Goal: Task Accomplishment & Management: Use online tool/utility

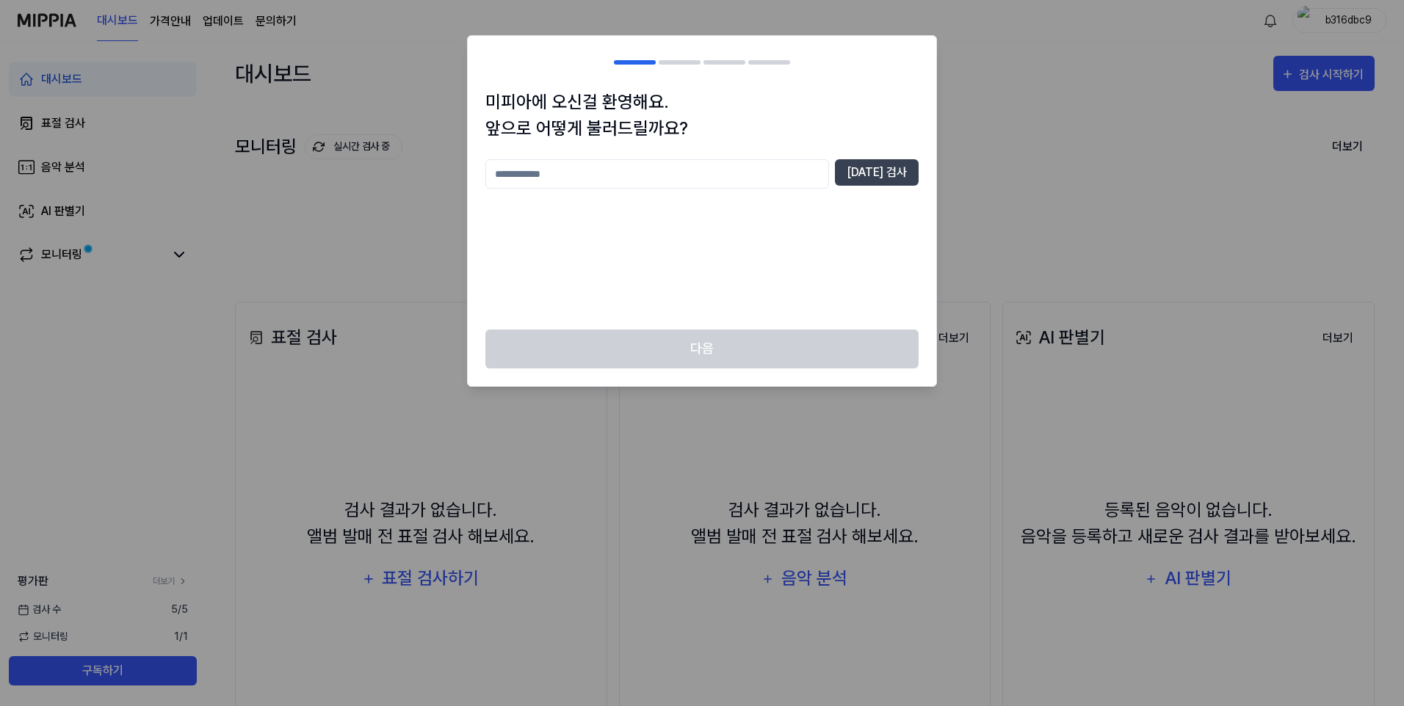
click at [607, 174] on input "text" at bounding box center [657, 173] width 344 height 29
type input "**********"
click at [883, 173] on button "중복 검사" at bounding box center [877, 172] width 84 height 26
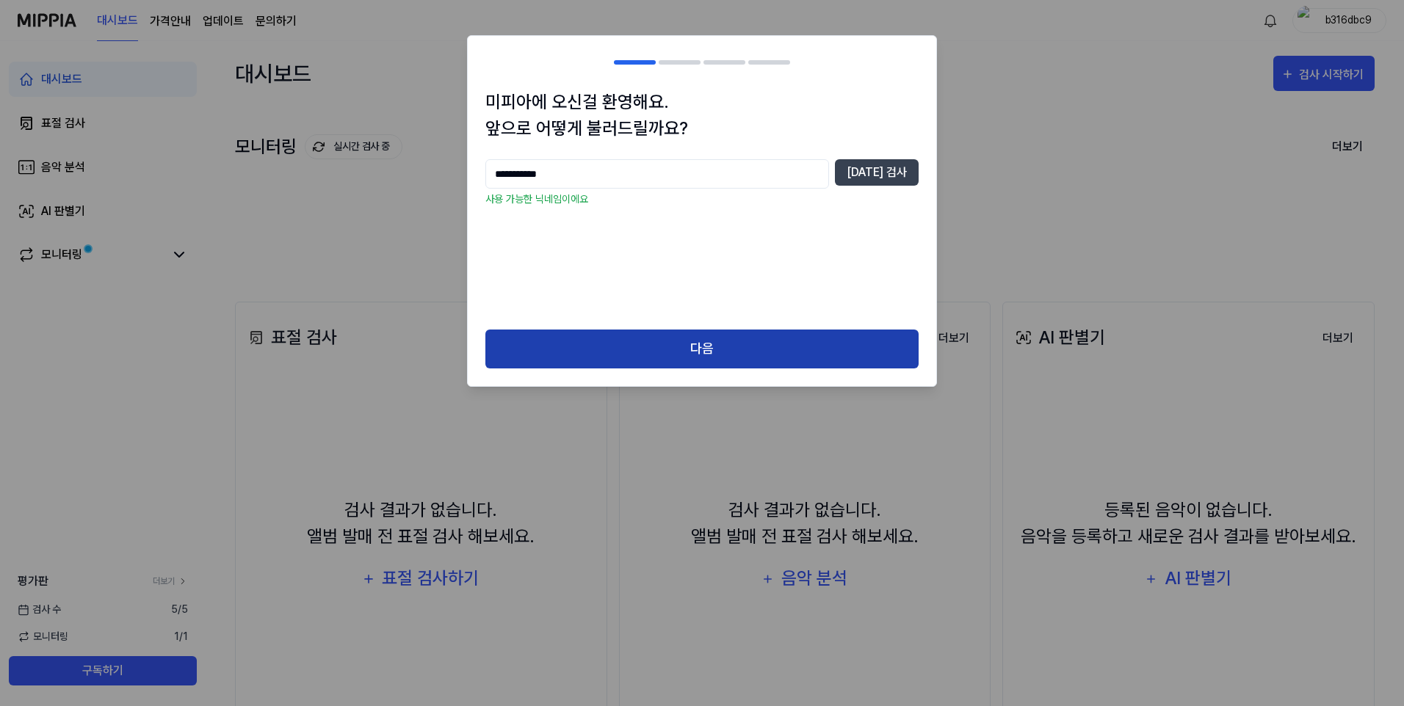
click at [634, 347] on button "다음" at bounding box center [701, 349] width 433 height 39
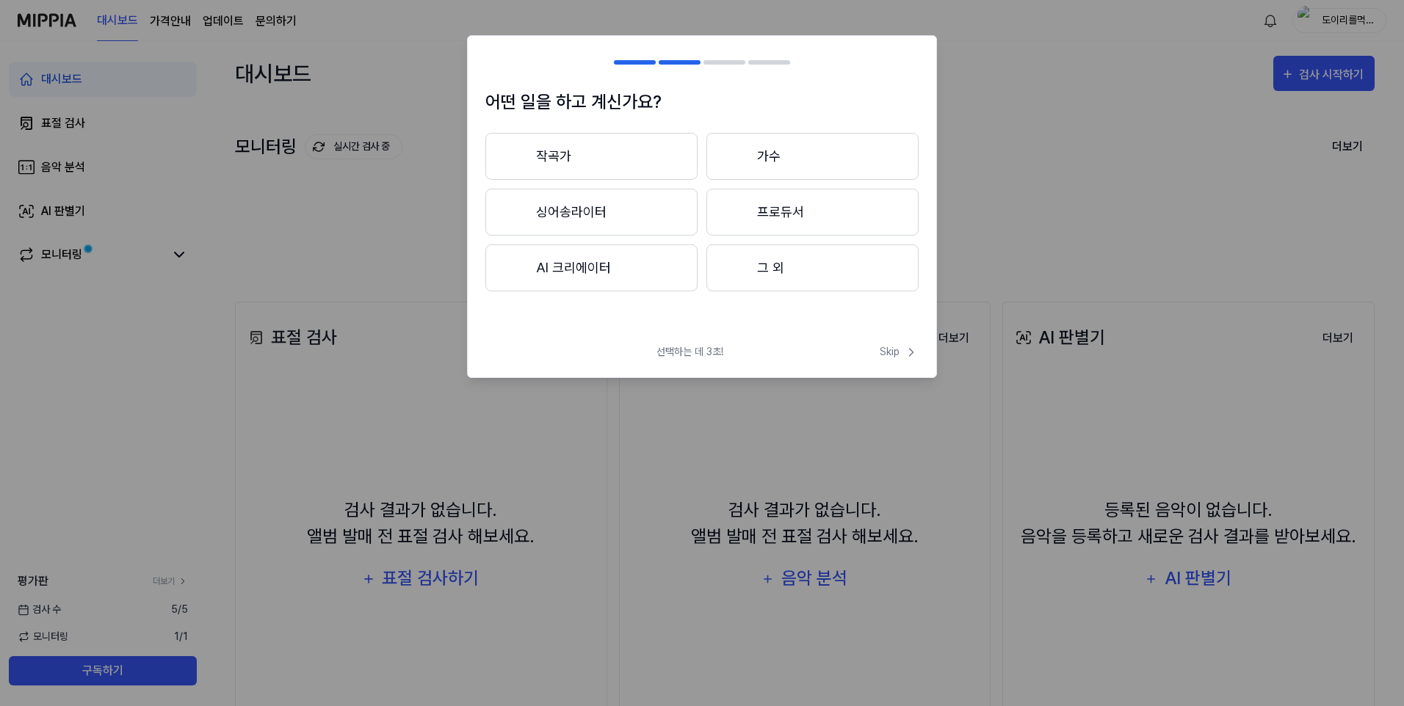
click at [744, 273] on div at bounding box center [737, 268] width 18 height 18
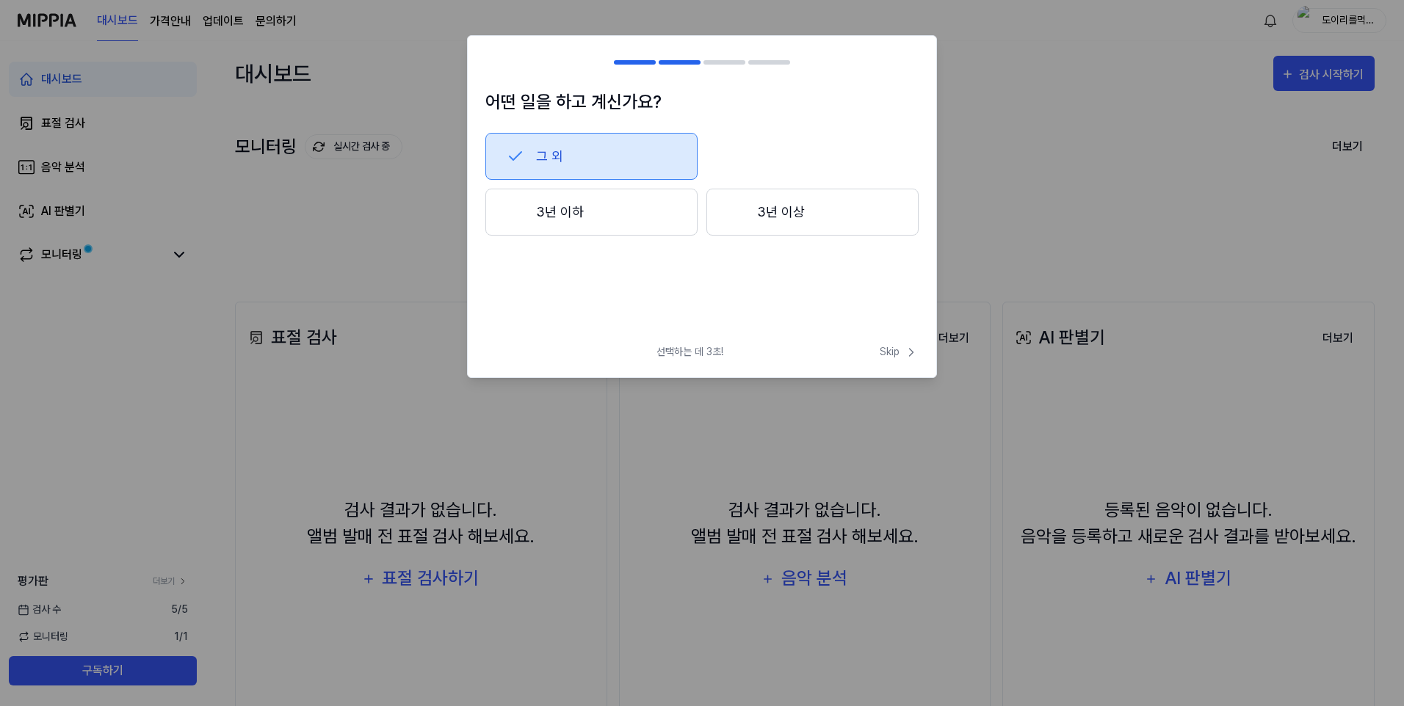
click at [753, 219] on button "3년 이상" at bounding box center [812, 212] width 212 height 47
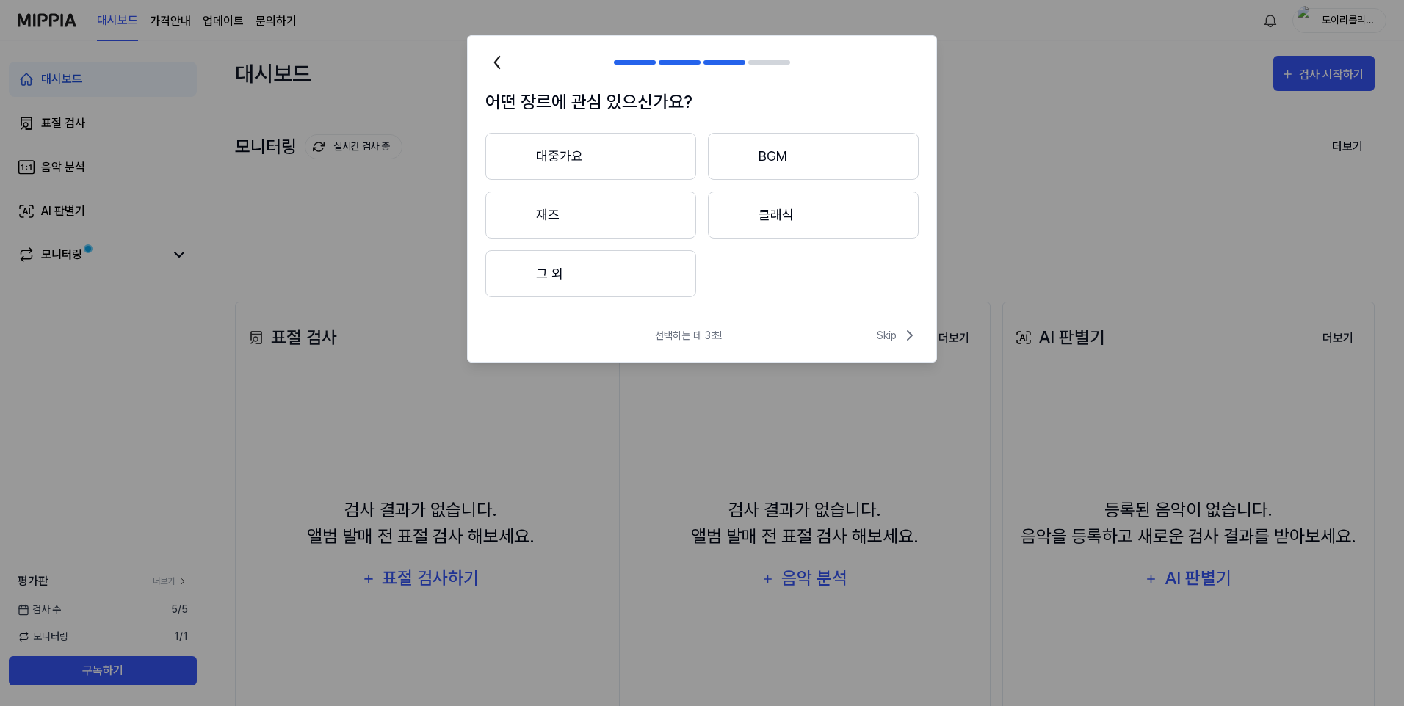
click at [761, 167] on button "BGM" at bounding box center [813, 156] width 211 height 47
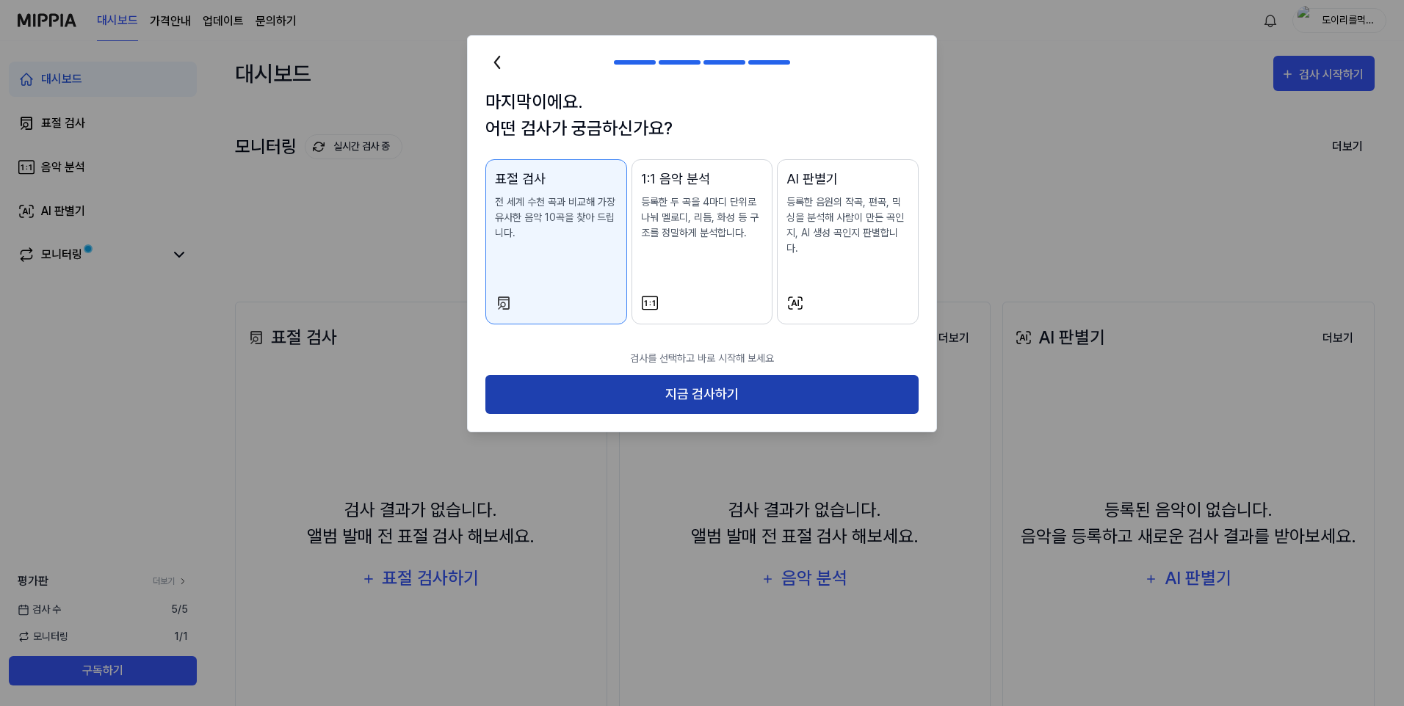
click at [711, 375] on button "지금 검사하기" at bounding box center [701, 394] width 433 height 39
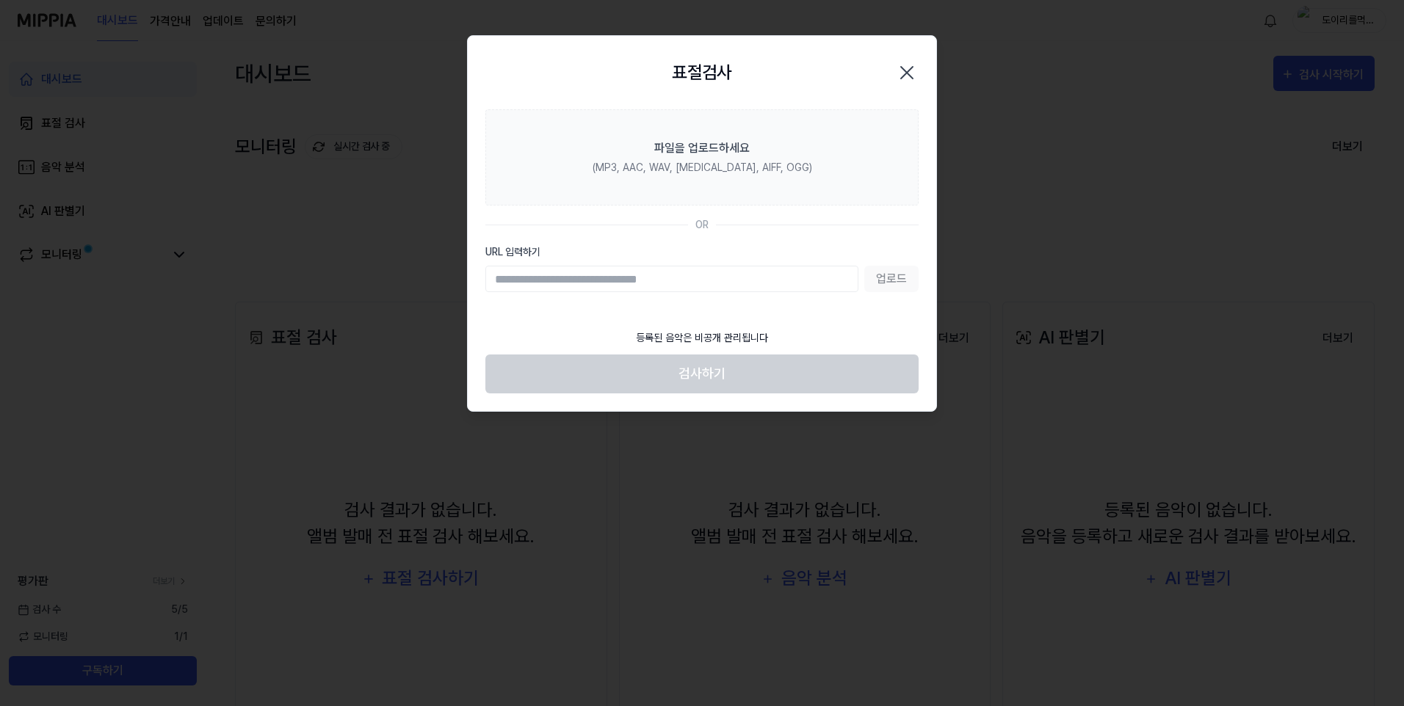
click at [653, 276] on input "URL 입력하기" at bounding box center [671, 279] width 373 height 26
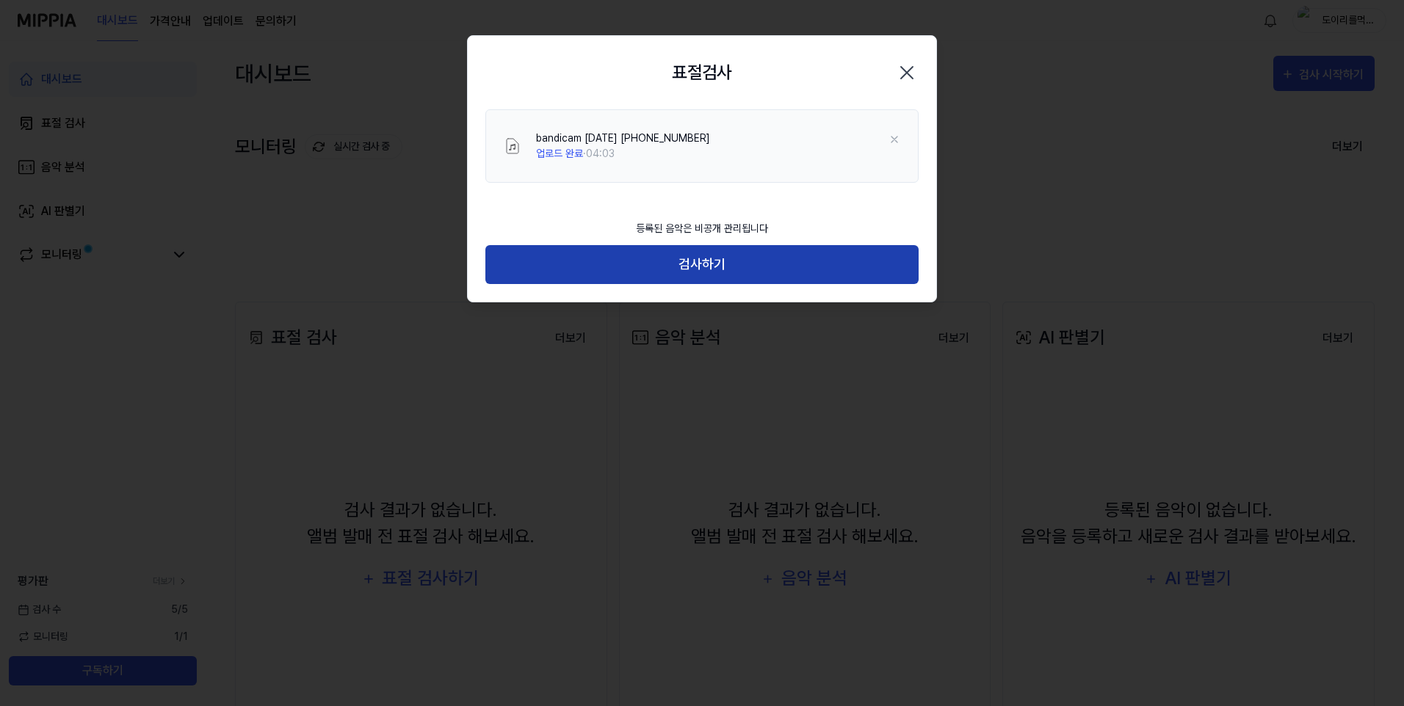
click at [739, 272] on button "검사하기" at bounding box center [701, 264] width 433 height 39
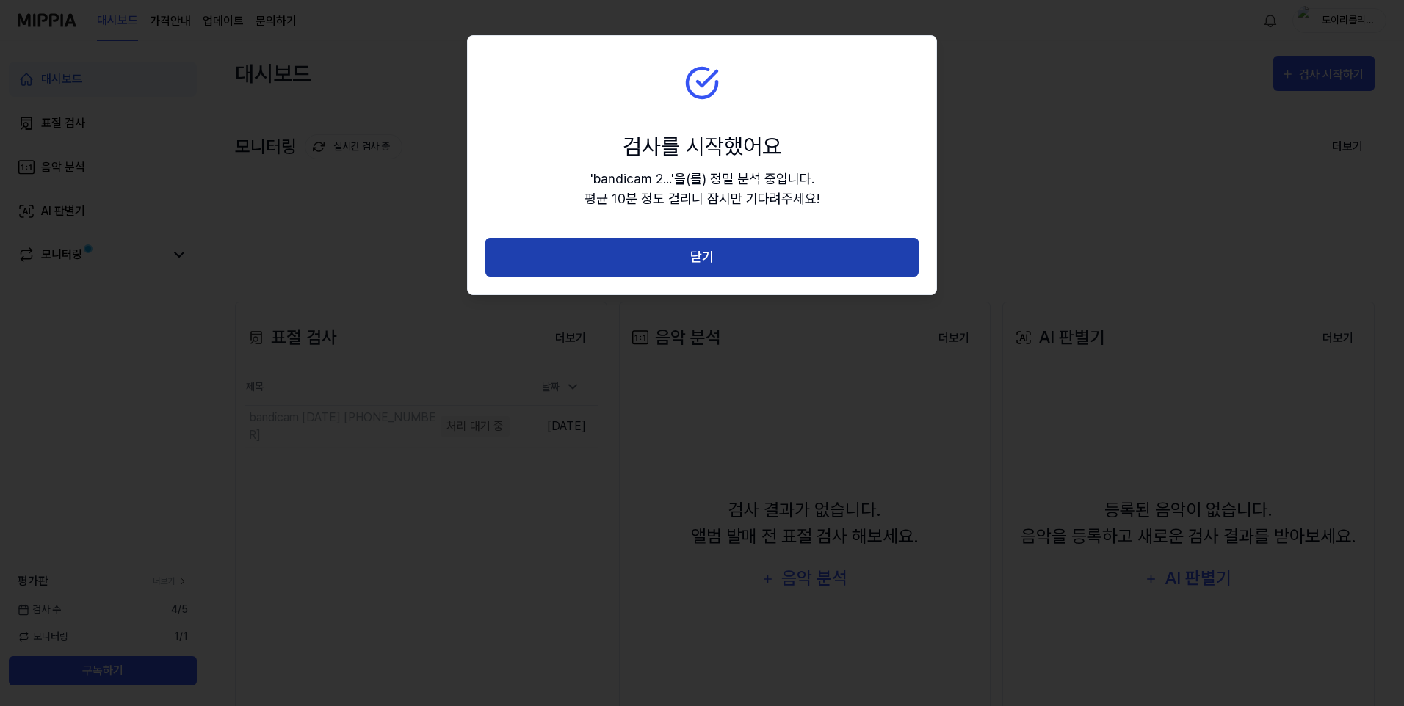
click at [742, 260] on button "닫기" at bounding box center [701, 257] width 433 height 39
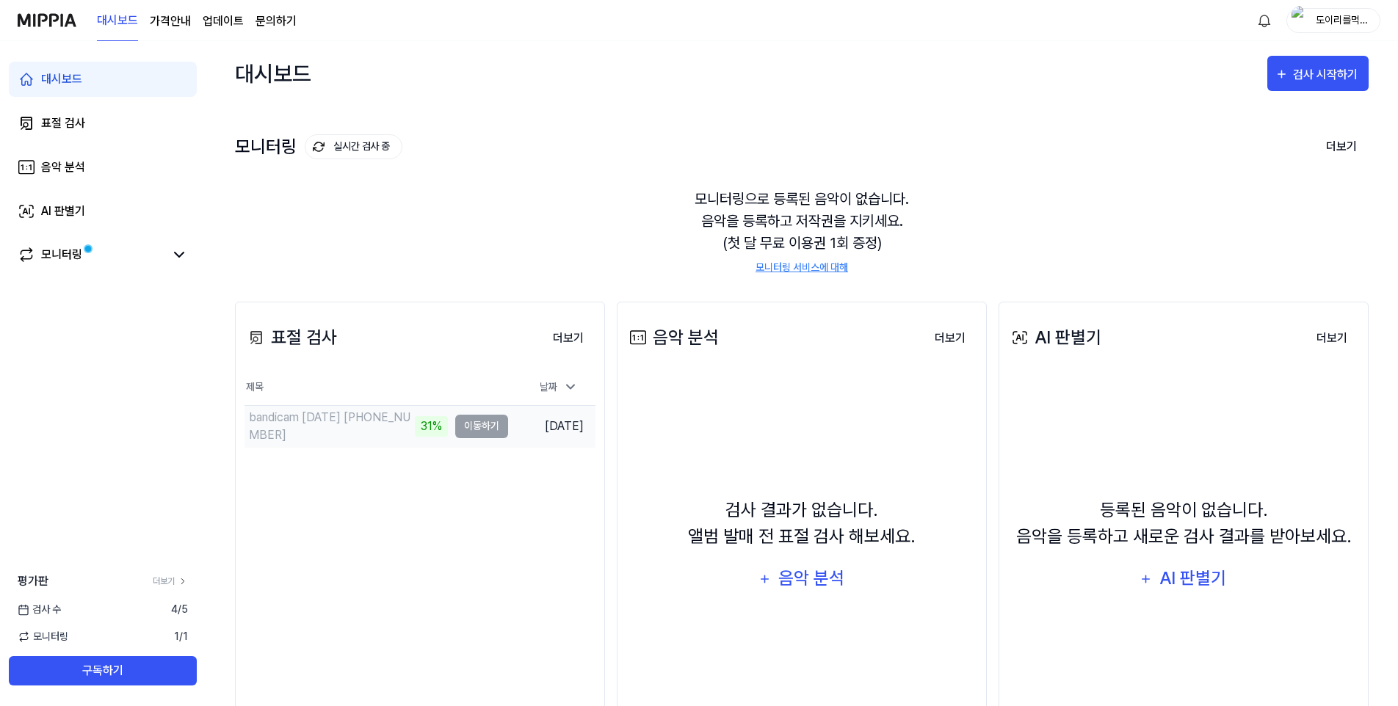
click at [485, 422] on td "bandicam 2025-08-19 23-09-06-395 31% 이동하기" at bounding box center [376, 426] width 264 height 41
click at [482, 427] on td "bandicam 2025-08-19 23-09-06-395 31% 이동하기" at bounding box center [376, 426] width 264 height 41
click at [436, 474] on div "표절 검사 더보기 표절 검사 제목 날짜 bandicam 2025-08-19 23-09-06-395 31% 이동하기 2025.08.19. 더보기" at bounding box center [420, 536] width 370 height 469
click at [479, 419] on button "이동하기" at bounding box center [481, 426] width 53 height 23
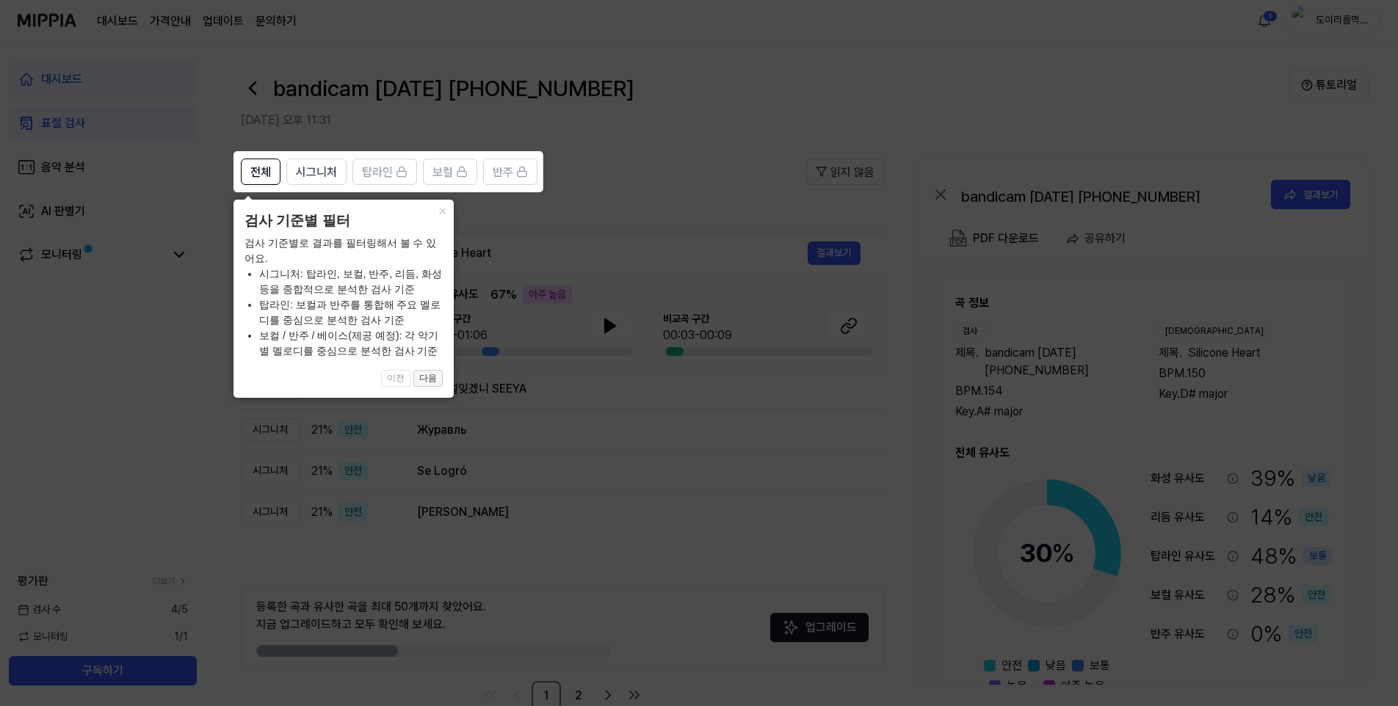
click at [435, 383] on button "다음" at bounding box center [427, 379] width 29 height 18
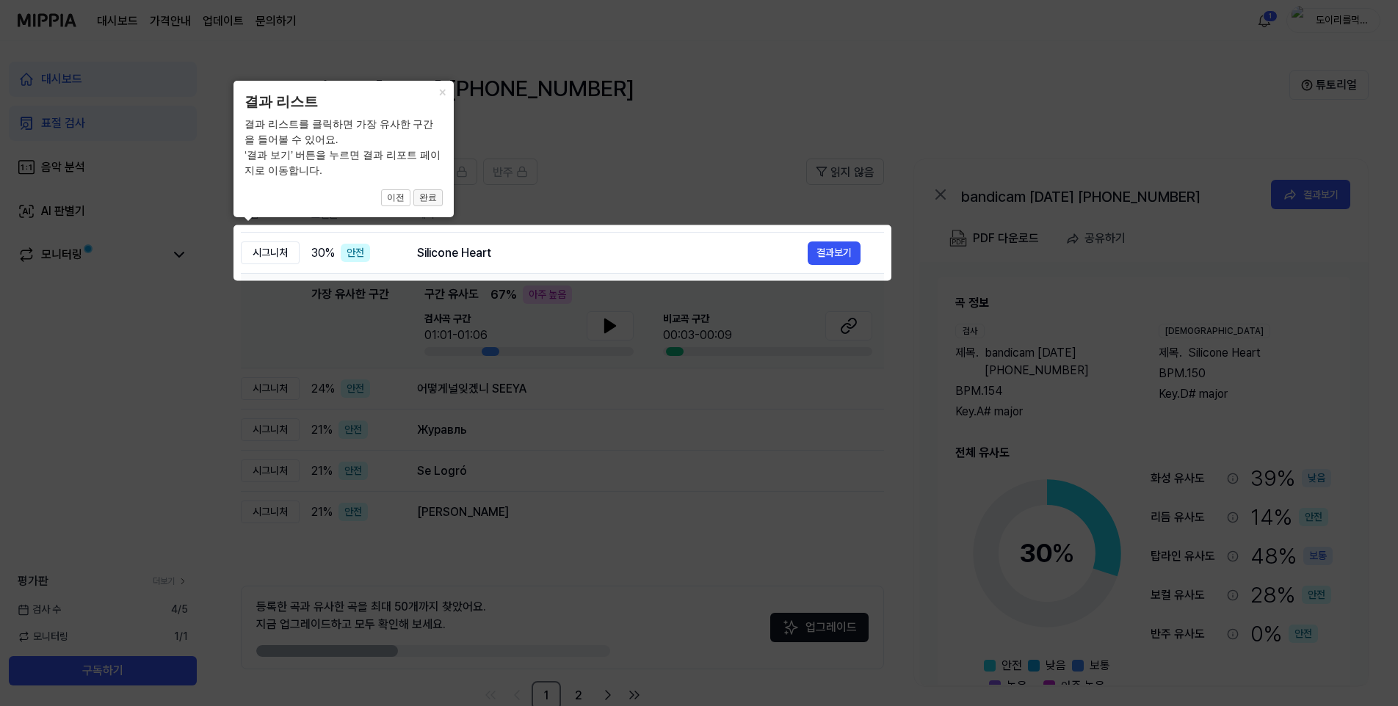
click at [423, 199] on button "완료" at bounding box center [427, 198] width 29 height 18
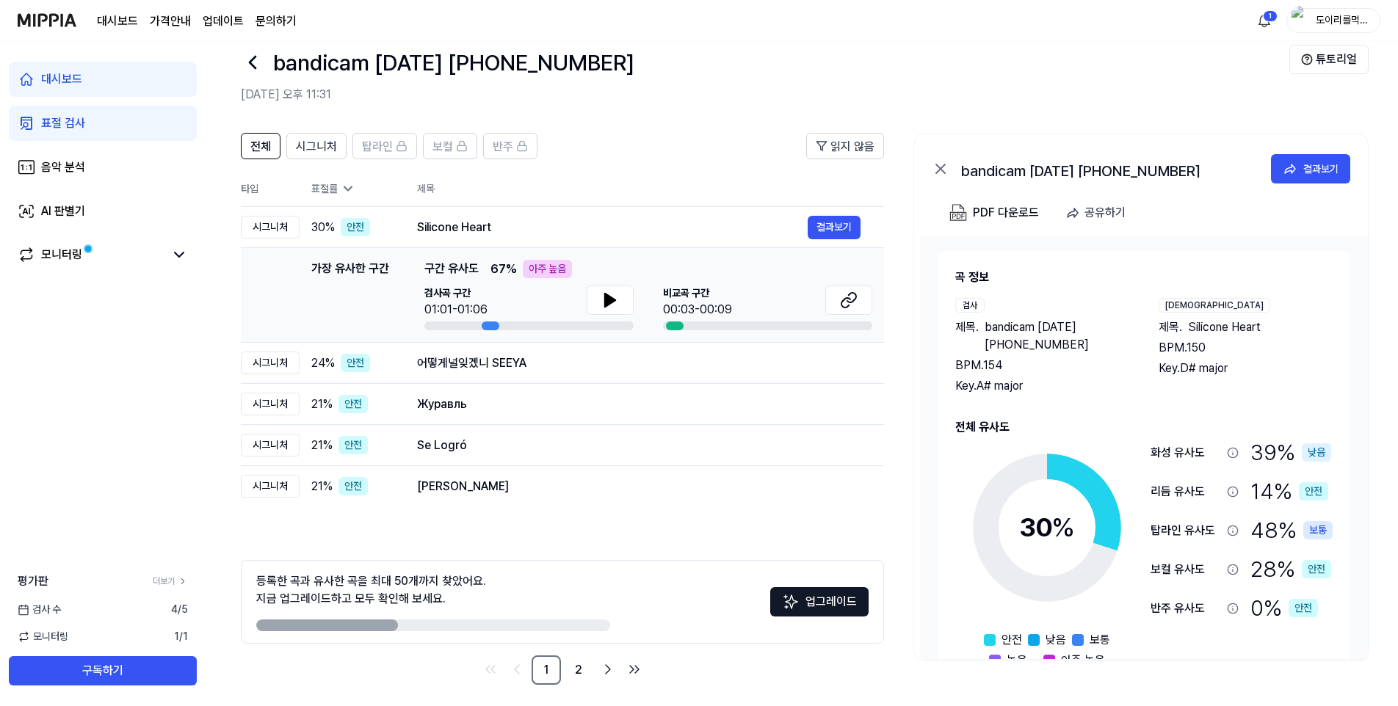
scroll to position [34, 0]
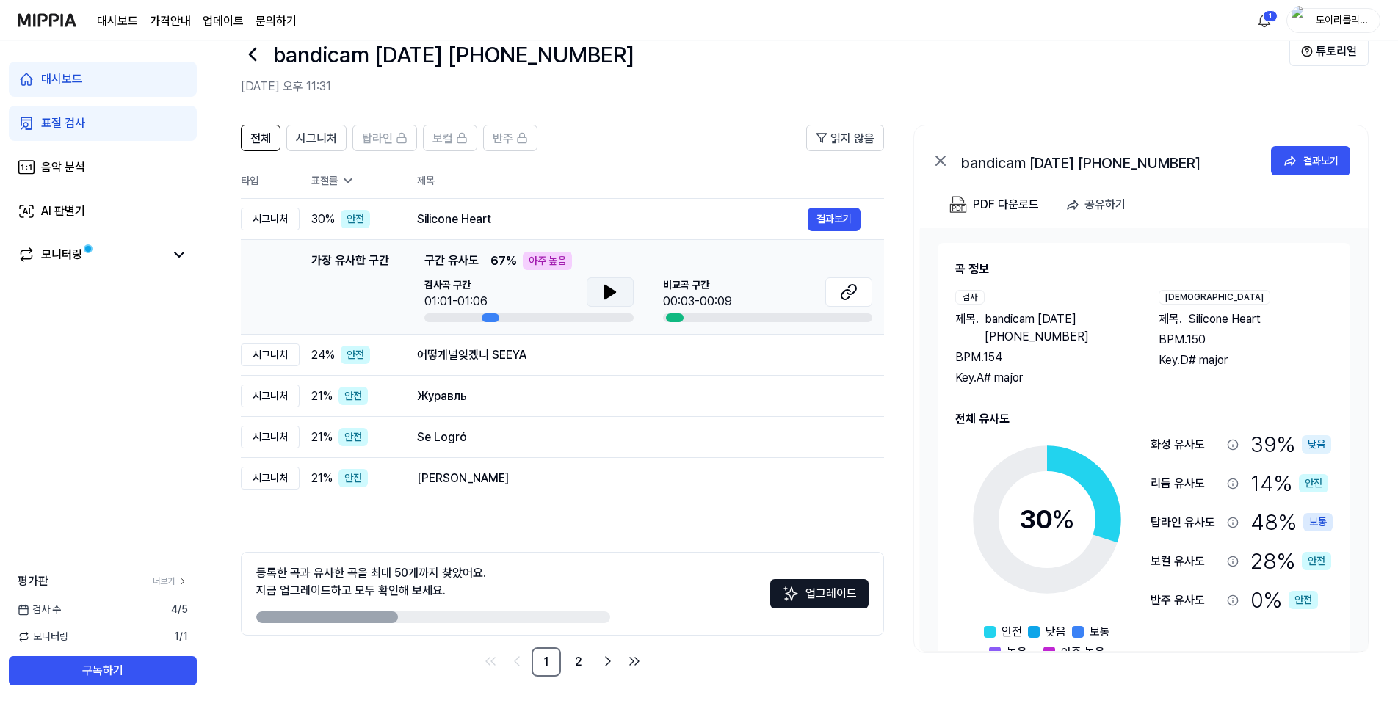
click at [599, 294] on button at bounding box center [610, 292] width 47 height 29
click at [847, 288] on icon at bounding box center [849, 292] width 18 height 18
click at [830, 360] on button "결과보기" at bounding box center [834, 355] width 53 height 23
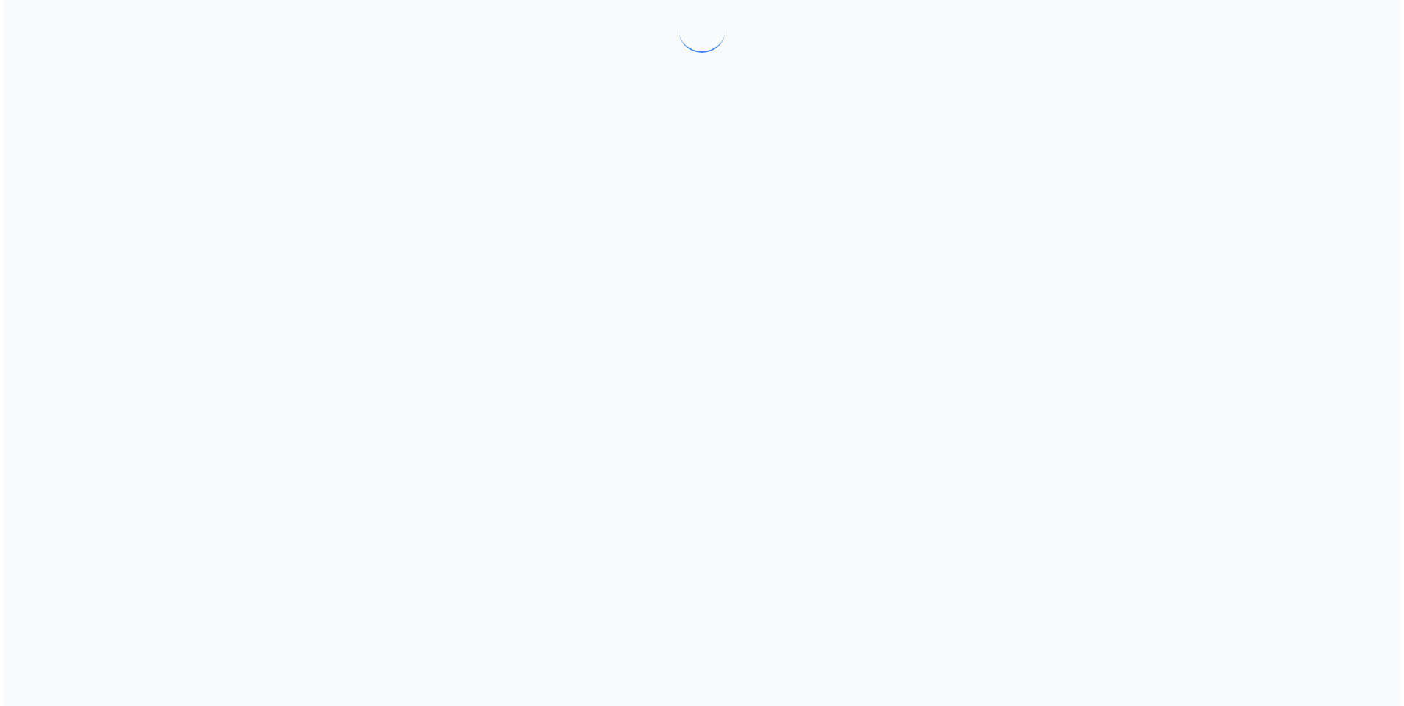
scroll to position [0, 0]
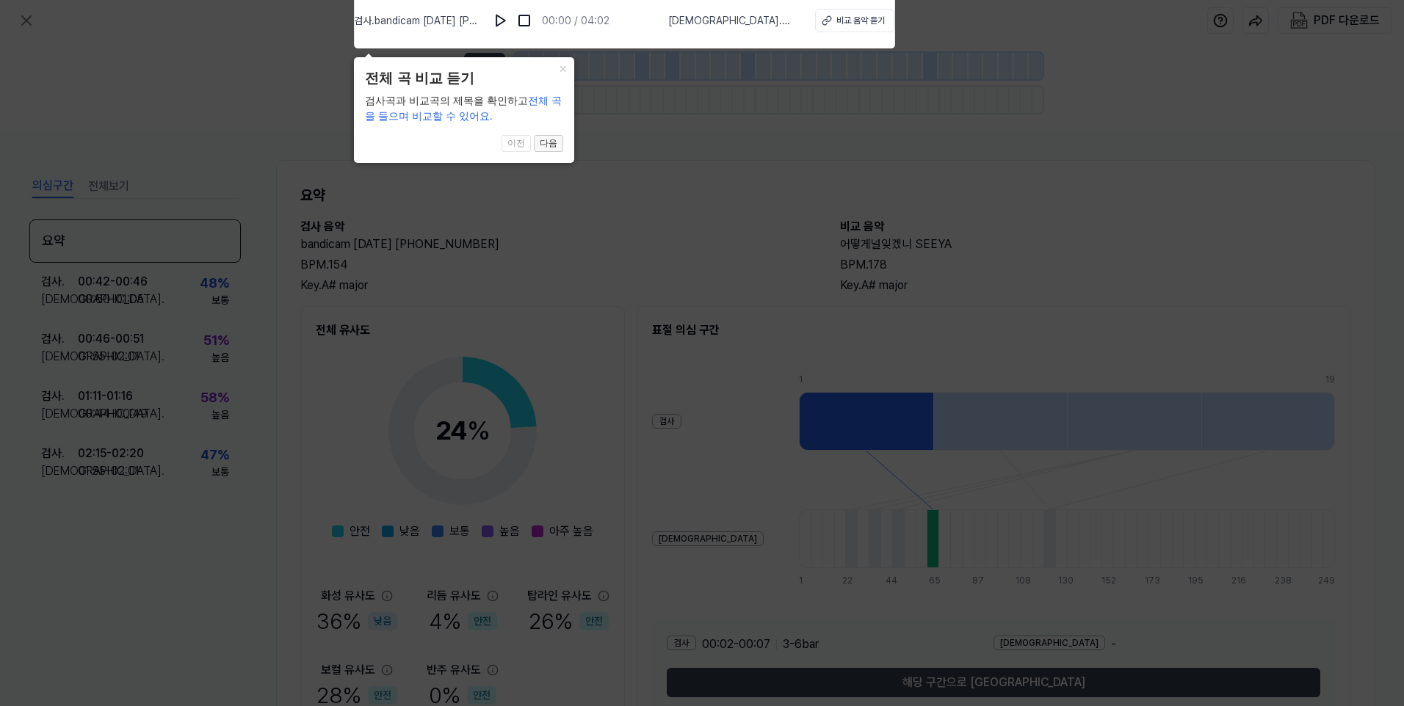
click at [554, 142] on button "다음" at bounding box center [548, 144] width 29 height 18
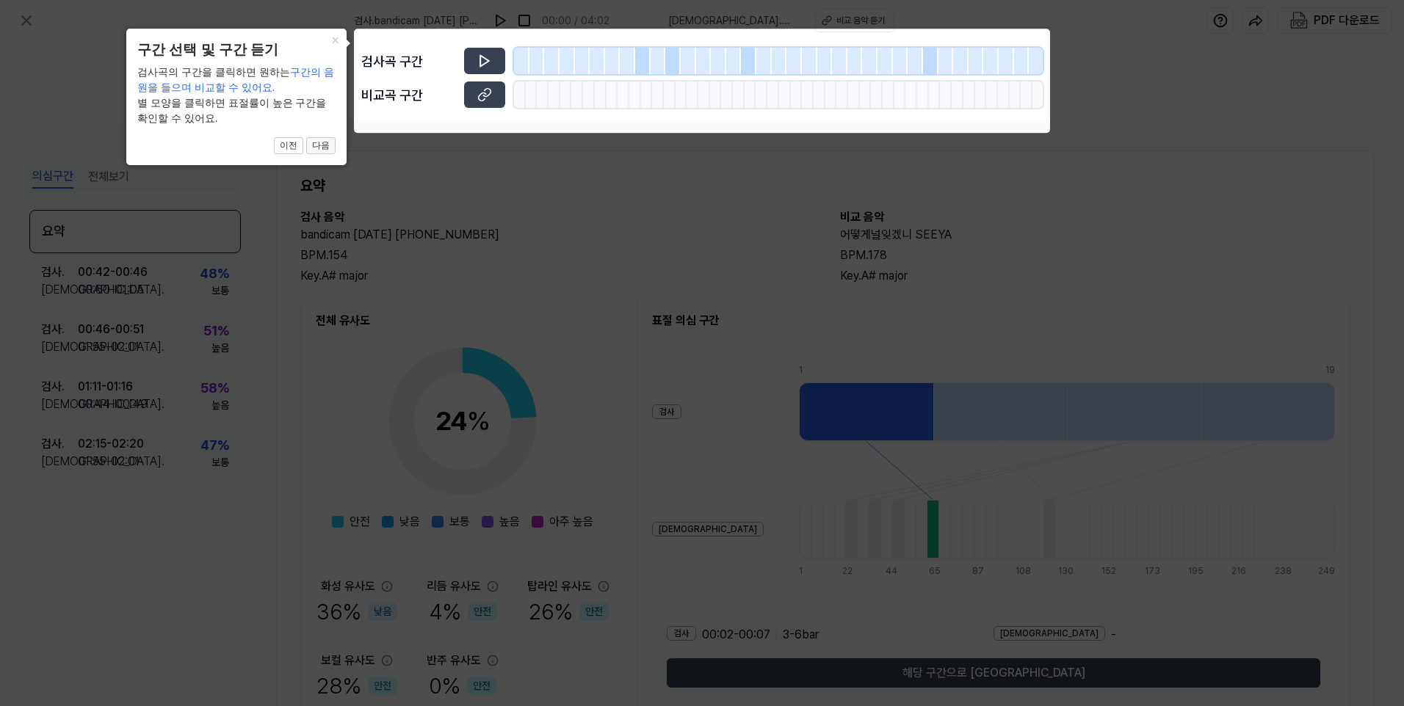
click at [322, 146] on button "다음" at bounding box center [320, 146] width 29 height 18
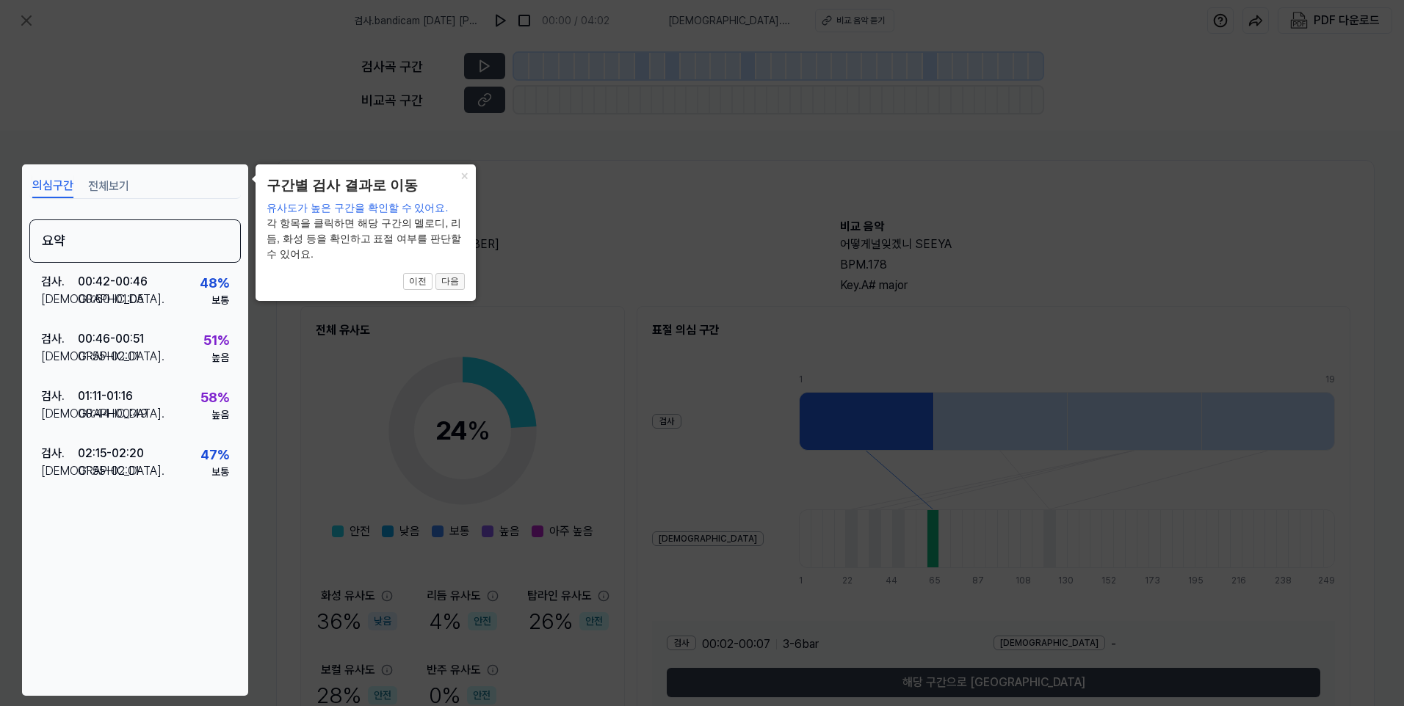
click at [449, 276] on button "다음" at bounding box center [449, 282] width 29 height 18
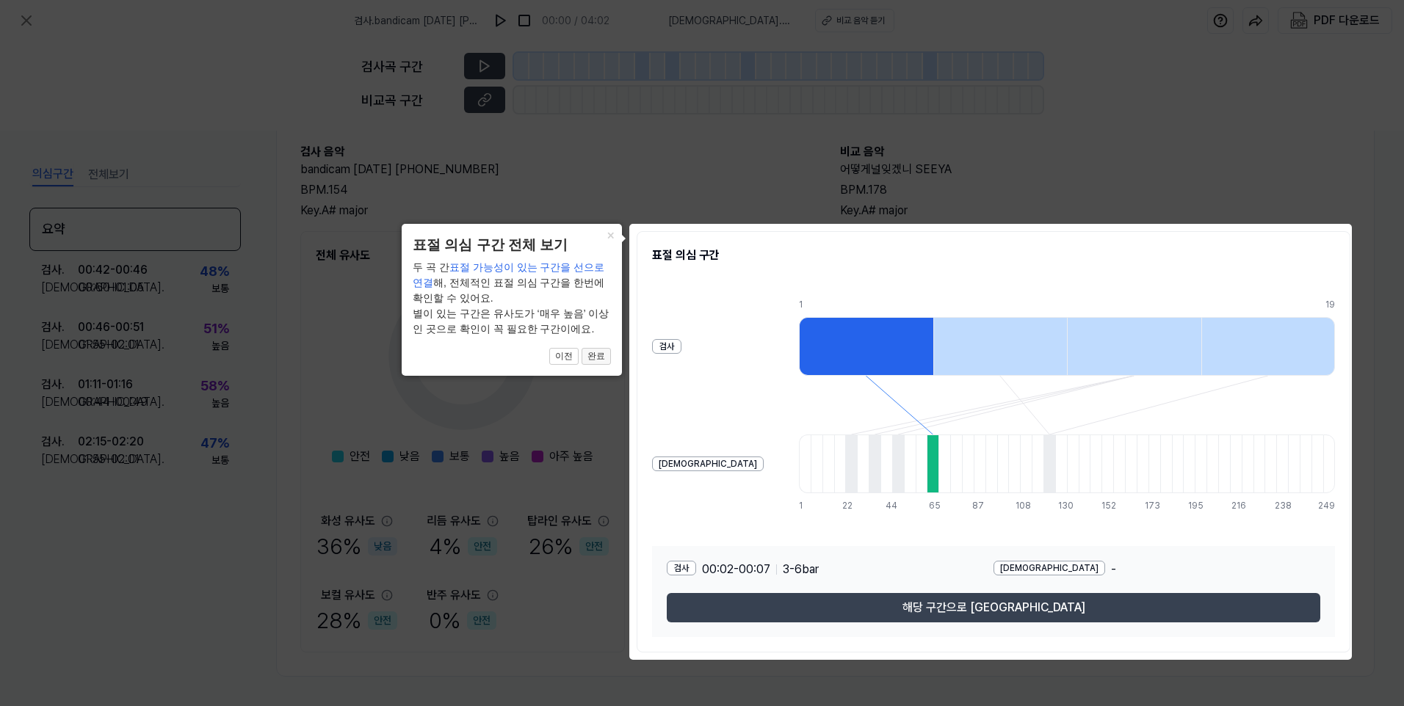
click at [592, 353] on button "완료" at bounding box center [595, 357] width 29 height 18
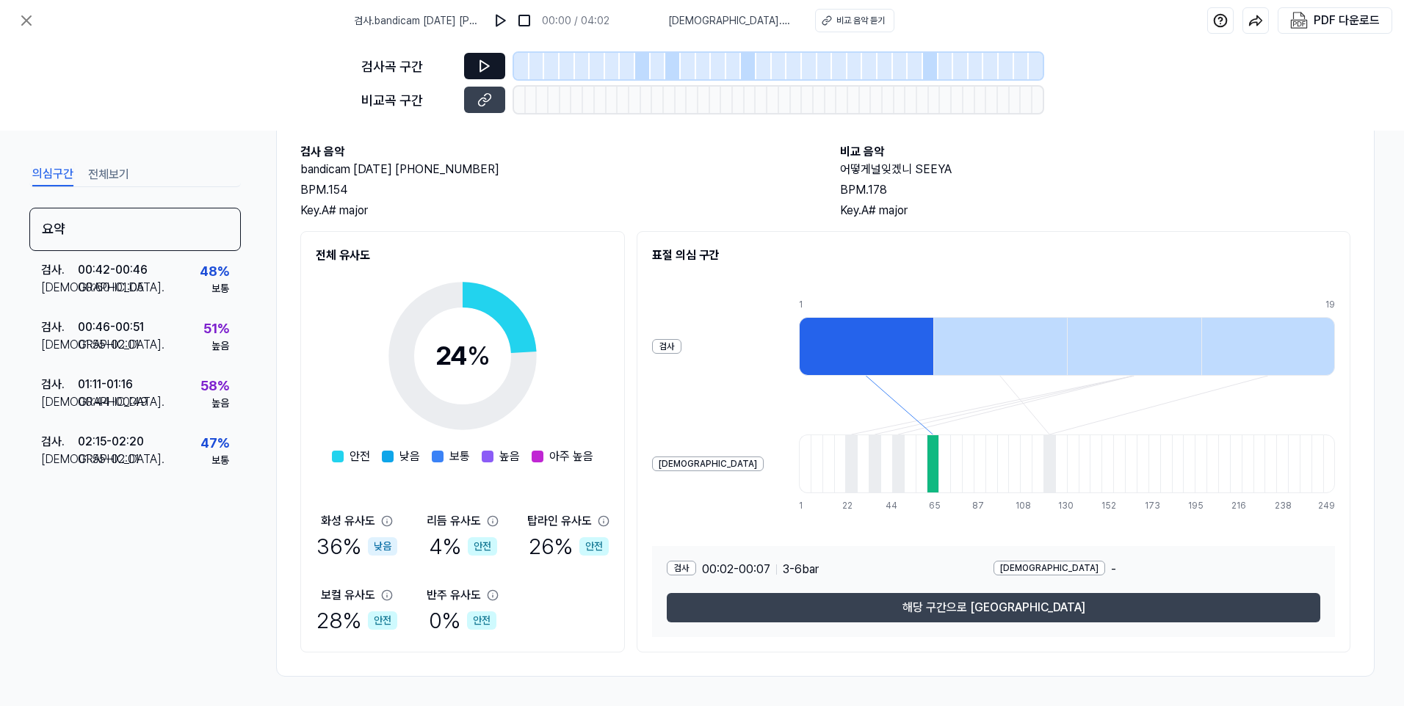
click at [488, 66] on icon at bounding box center [484, 66] width 9 height 11
click at [487, 61] on icon at bounding box center [484, 66] width 15 height 15
click at [545, 68] on div at bounding box center [551, 66] width 15 height 26
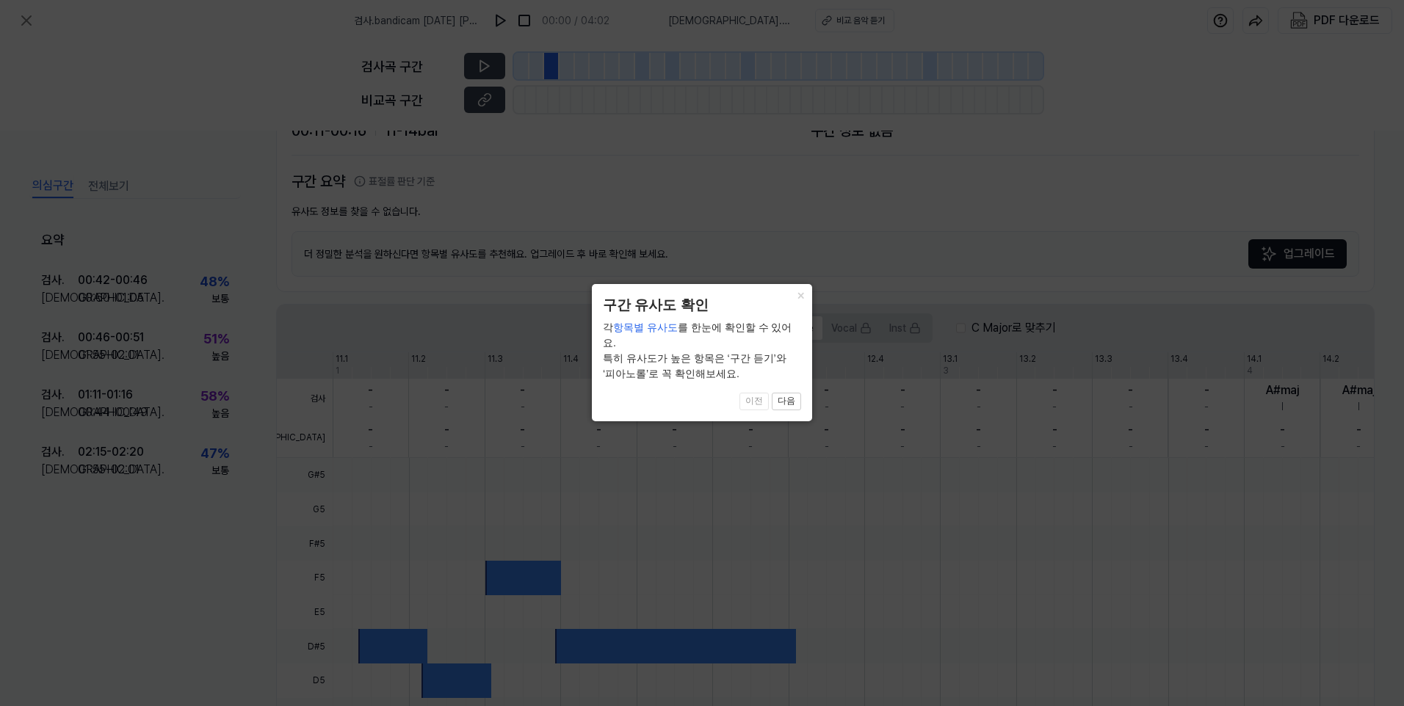
scroll to position [268, 0]
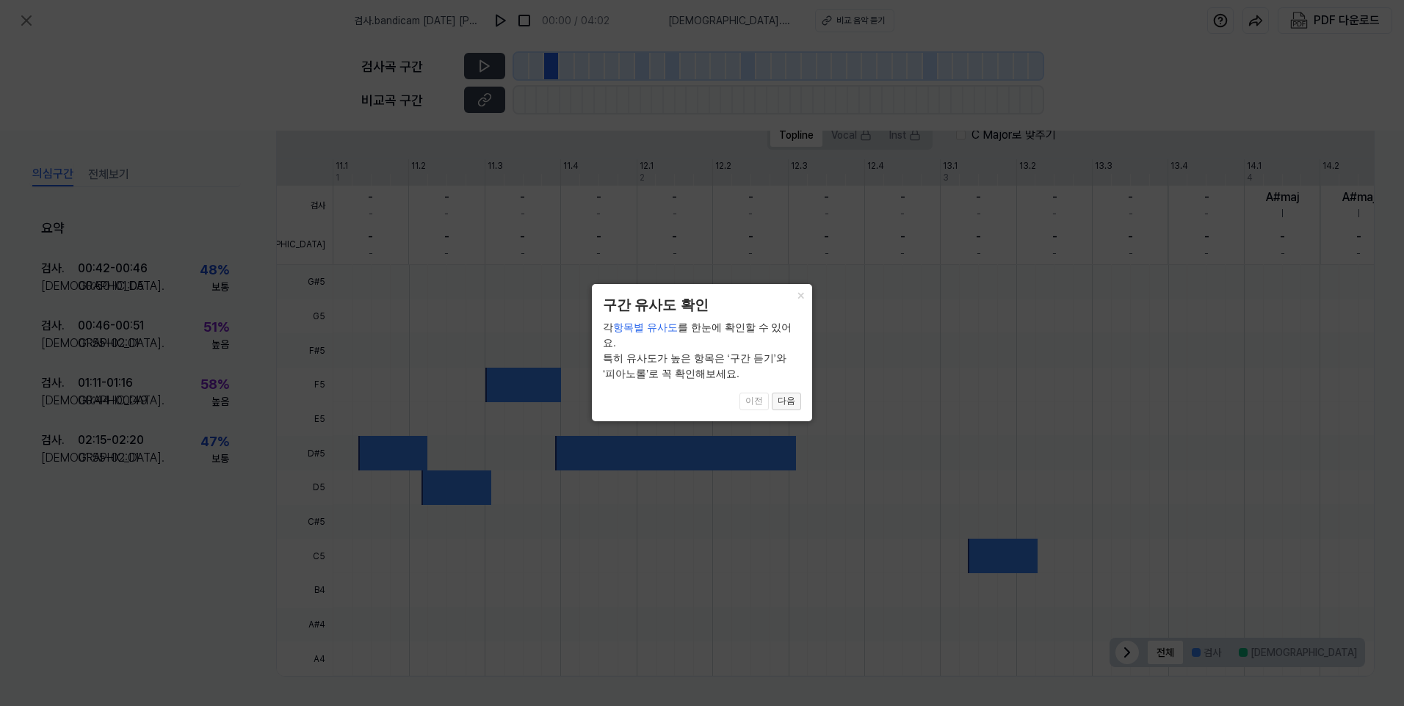
click at [792, 401] on button "다음" at bounding box center [786, 402] width 29 height 18
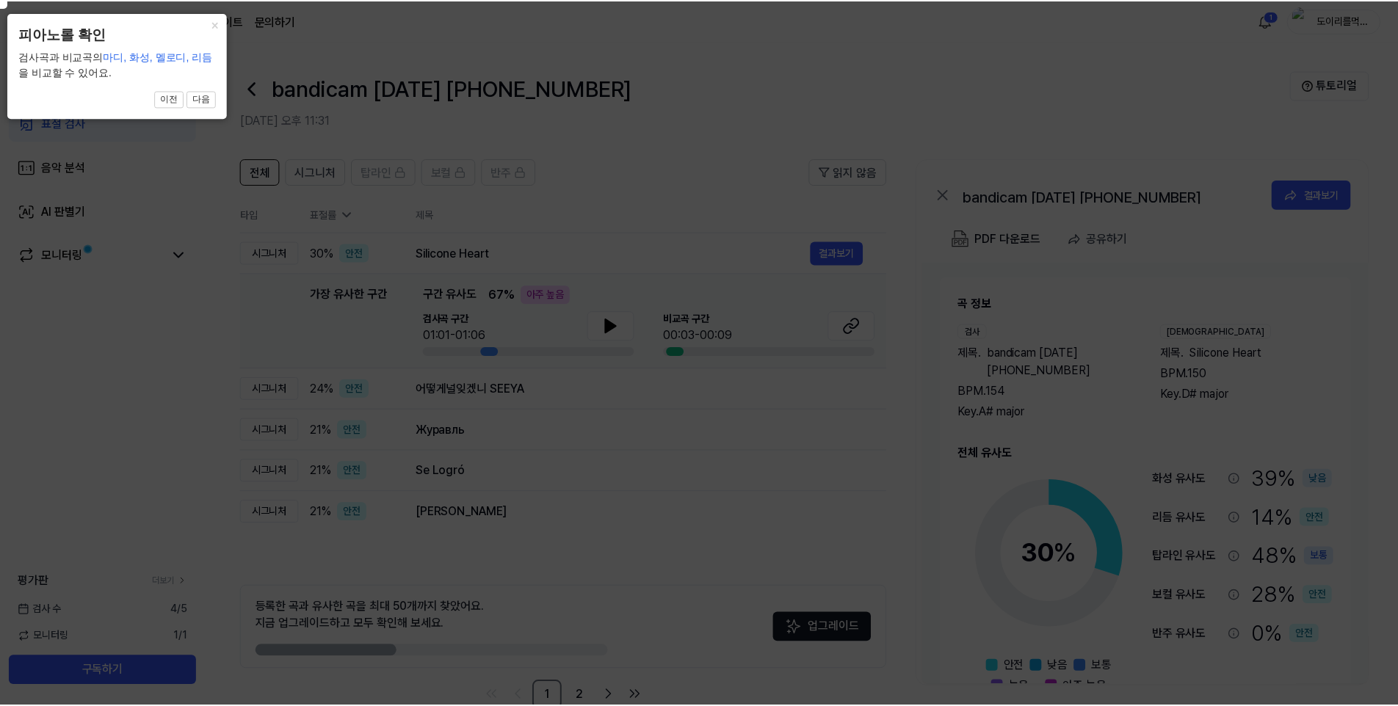
scroll to position [34, 0]
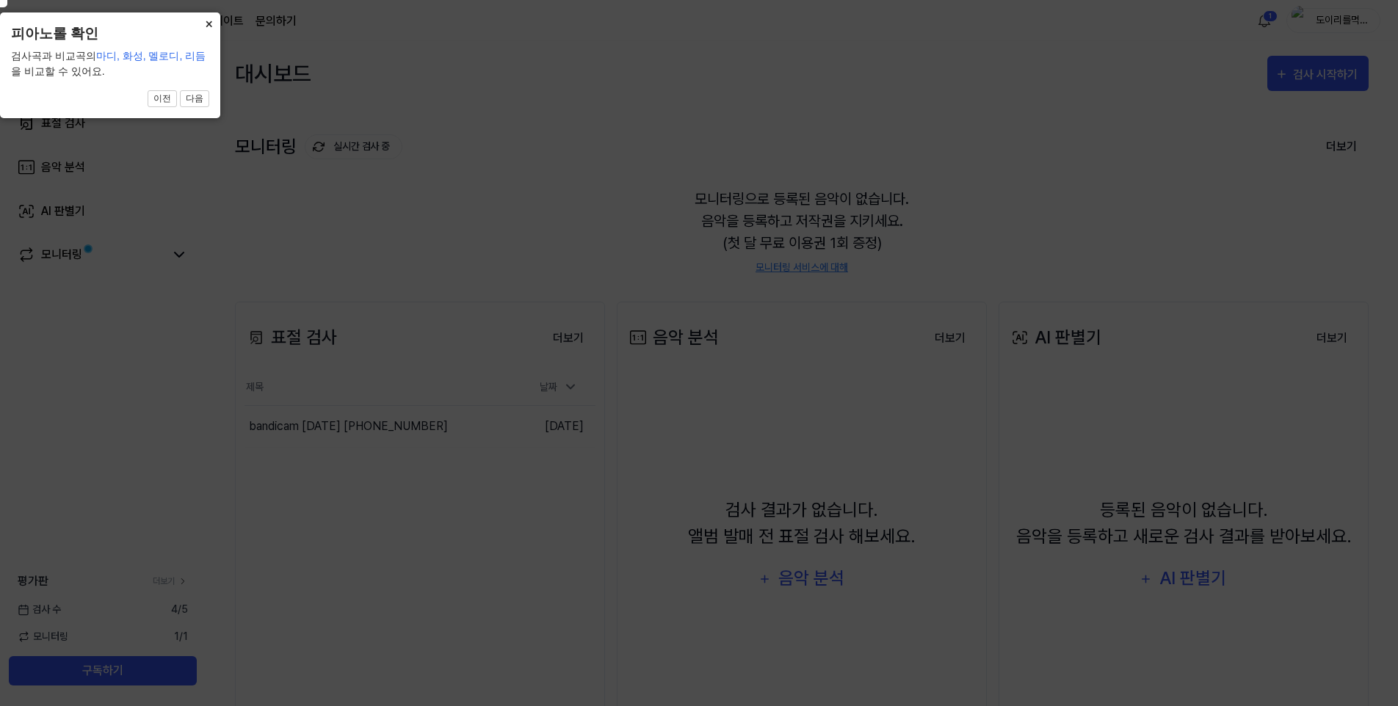
click at [211, 23] on button "×" at bounding box center [208, 22] width 23 height 21
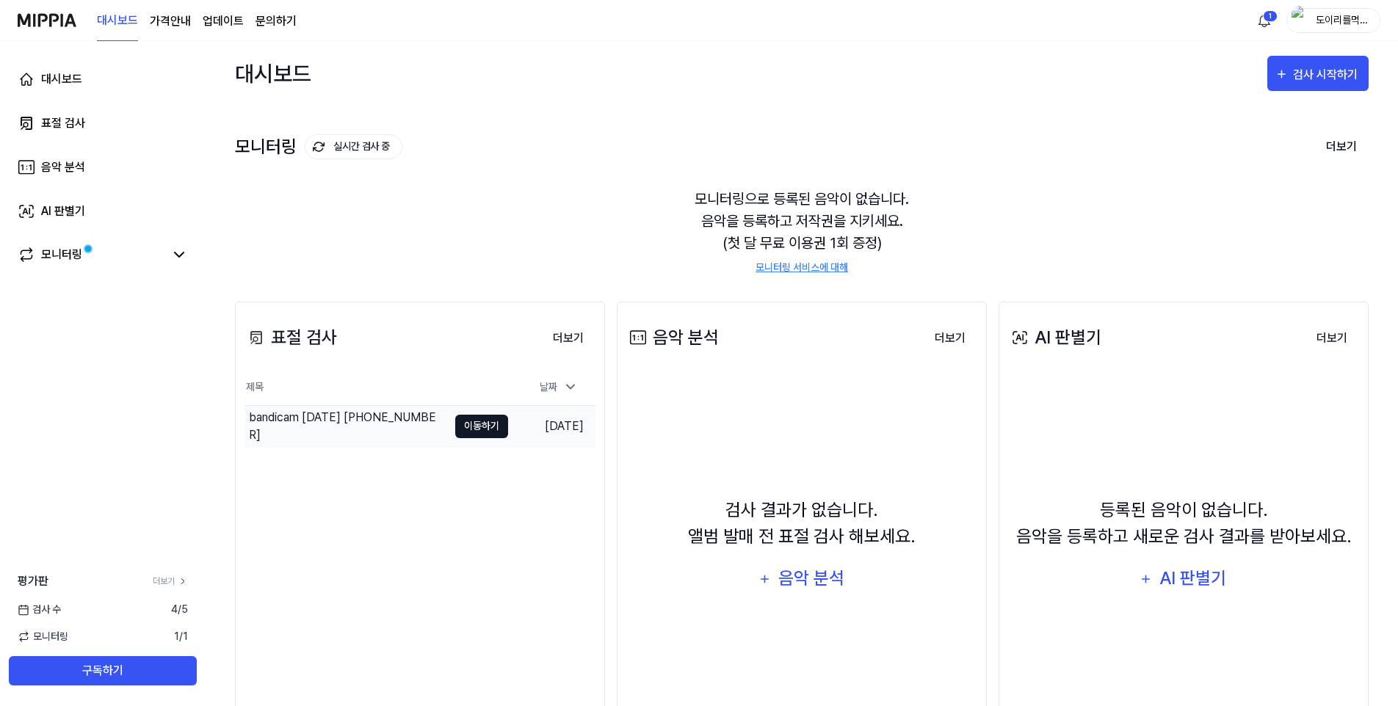
click at [482, 430] on button "이동하기" at bounding box center [481, 426] width 53 height 23
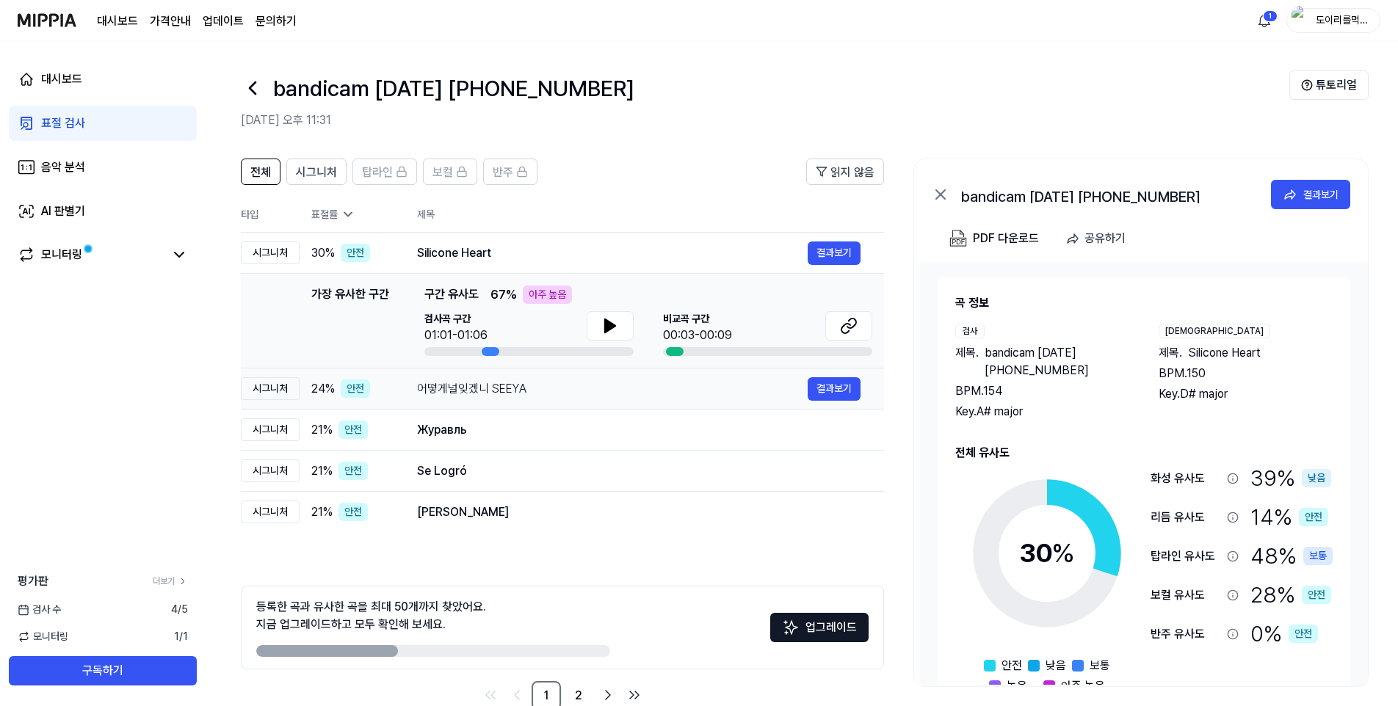
click at [519, 388] on div "어떻게널잊겠니 SEEYA" at bounding box center [612, 389] width 391 height 18
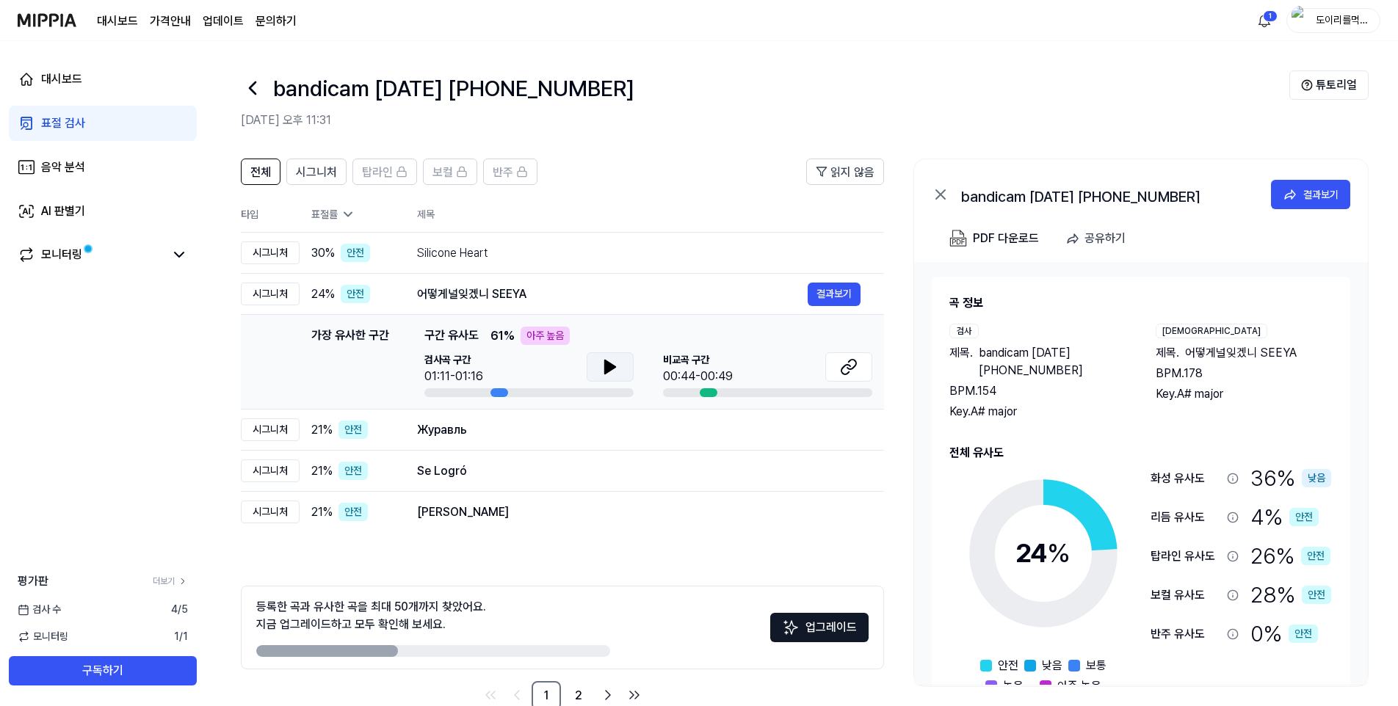
click at [608, 369] on icon at bounding box center [610, 366] width 10 height 13
click at [574, 302] on div "어떻게널잊겠니 SEEYA" at bounding box center [612, 295] width 391 height 18
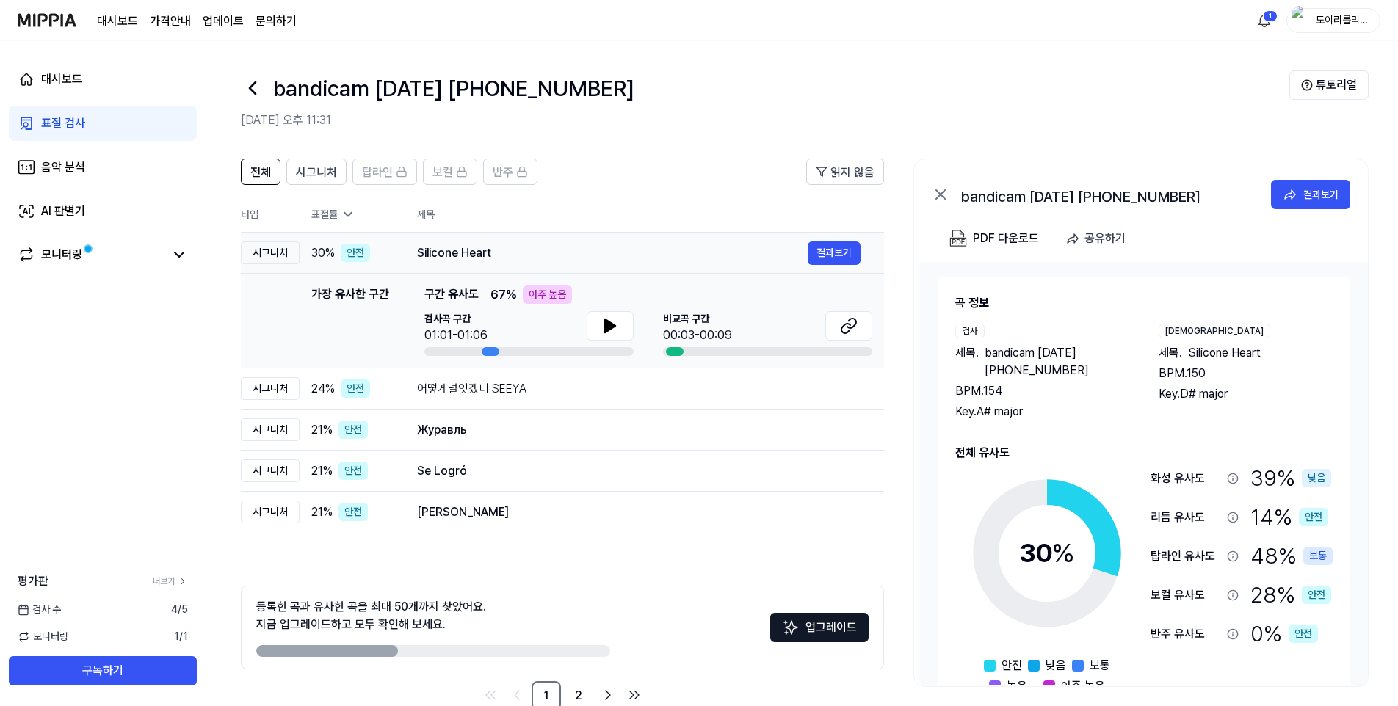
click at [474, 256] on div "Silicone Heart" at bounding box center [612, 253] width 391 height 18
click at [509, 256] on div "Silicone Heart" at bounding box center [612, 253] width 391 height 18
click at [479, 257] on div "Silicone Heart" at bounding box center [612, 253] width 391 height 18
click at [524, 388] on div "어떻게널잊겠니 SEEYA" at bounding box center [612, 389] width 391 height 18
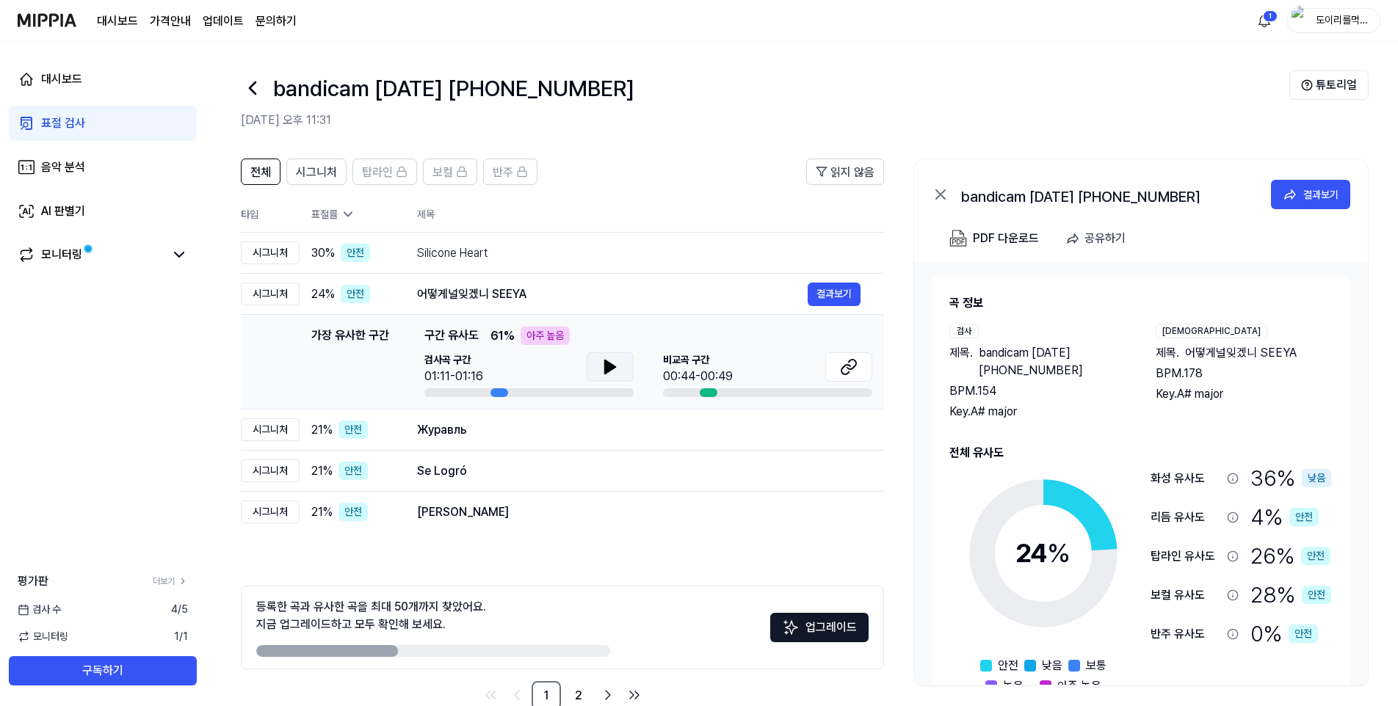
click at [602, 366] on icon at bounding box center [610, 367] width 18 height 18
click at [852, 377] on button at bounding box center [848, 366] width 47 height 29
click at [449, 433] on div "Журавль" at bounding box center [612, 430] width 391 height 18
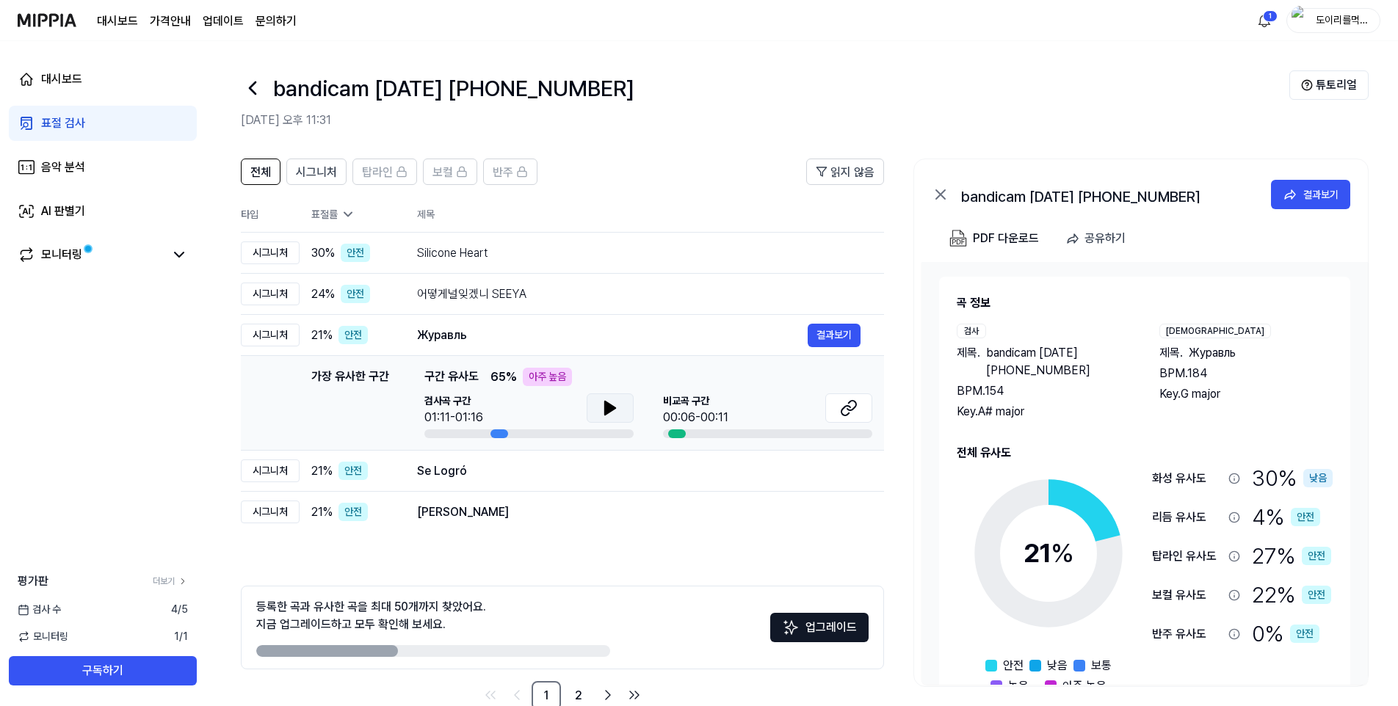
click at [611, 406] on icon at bounding box center [610, 408] width 10 height 13
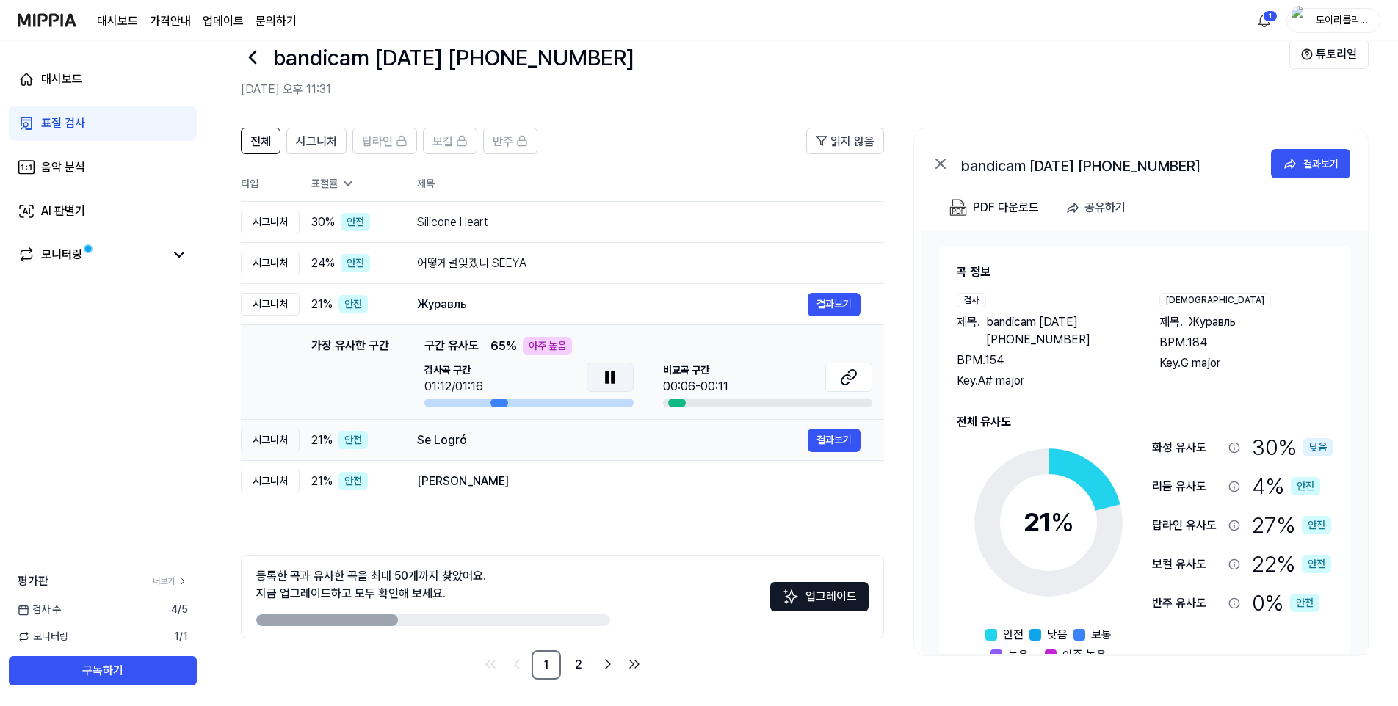
scroll to position [34, 0]
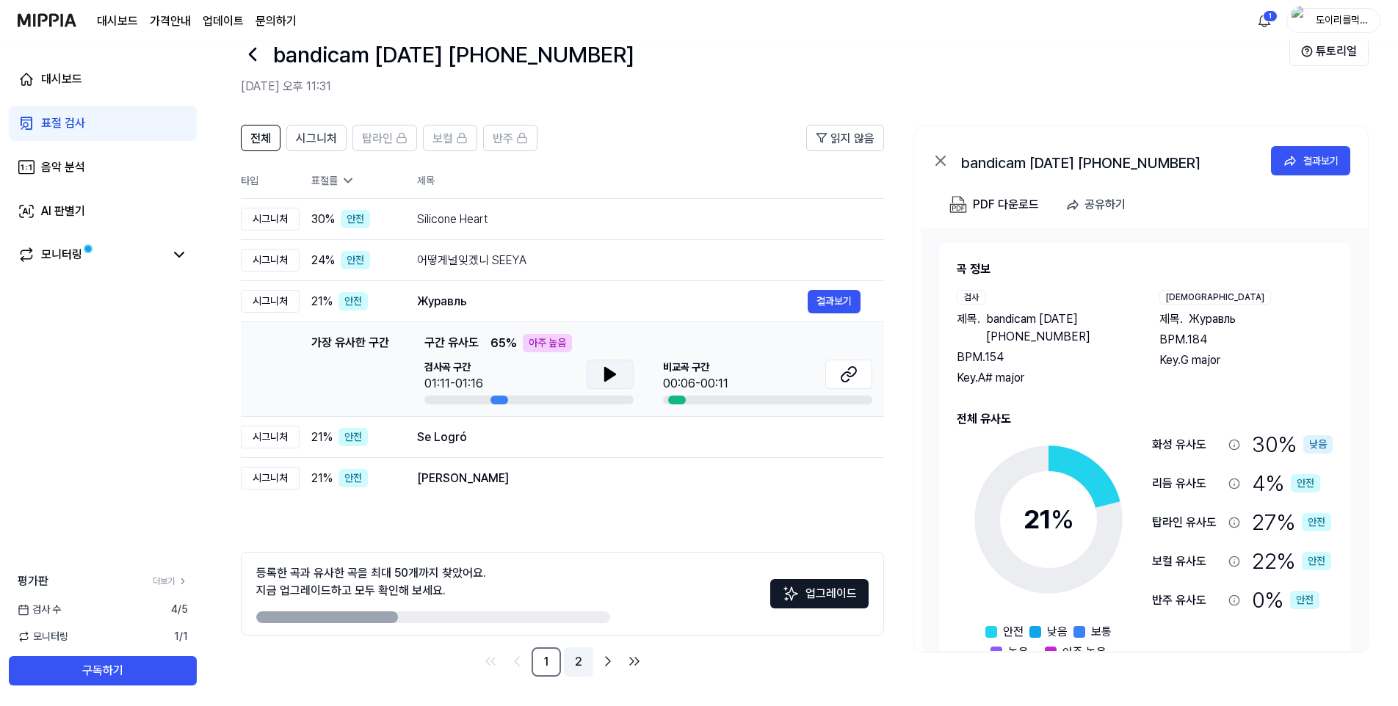
click at [579, 666] on link "2" at bounding box center [578, 662] width 29 height 29
